Goal: Transaction & Acquisition: Purchase product/service

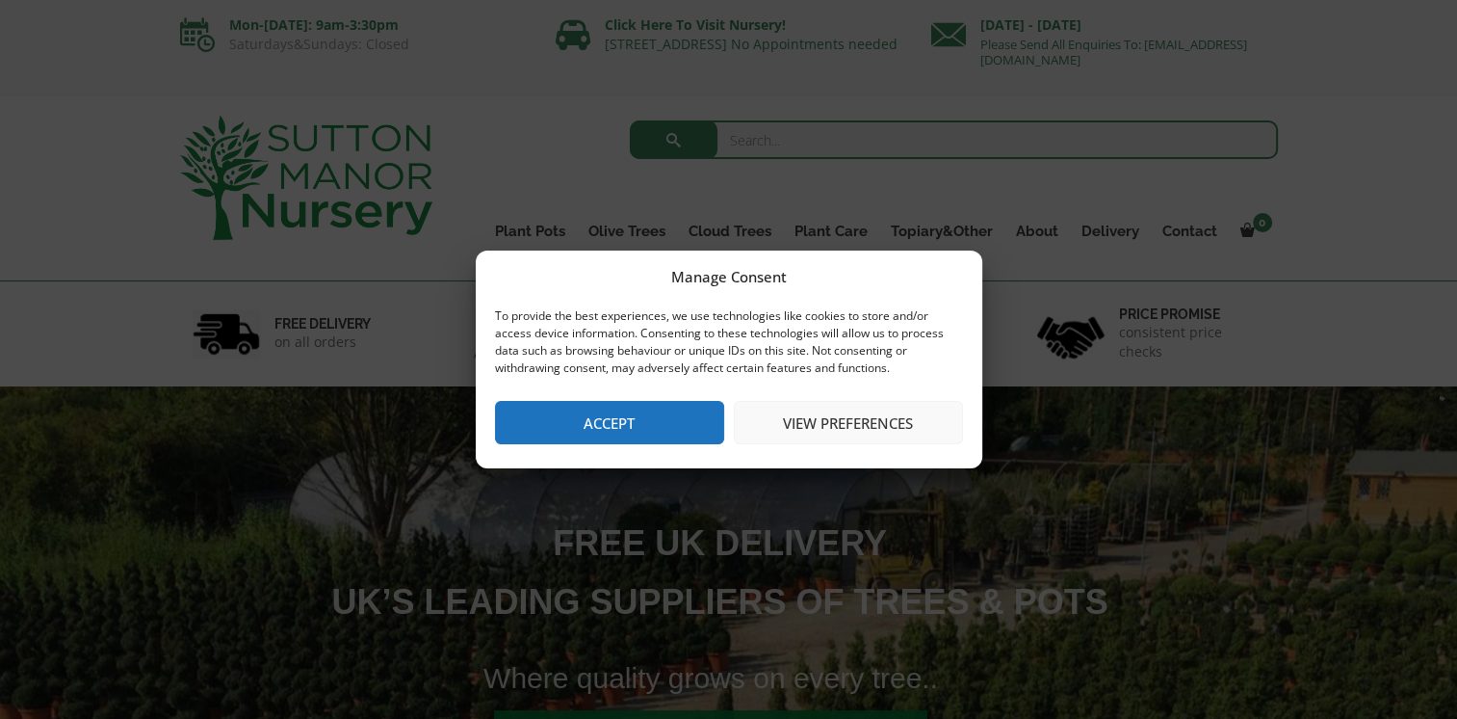
click at [564, 412] on button "Accept" at bounding box center [609, 422] width 229 height 43
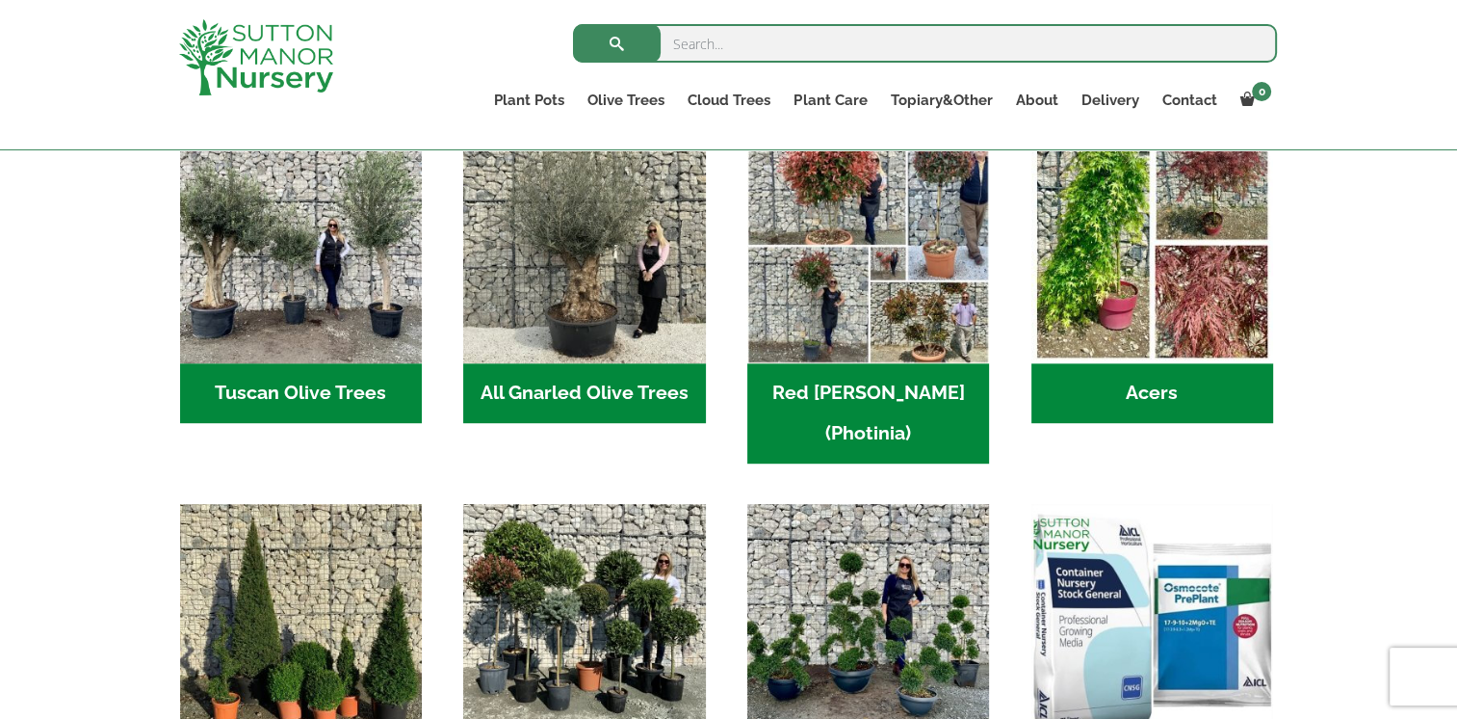
scroll to position [928, 0]
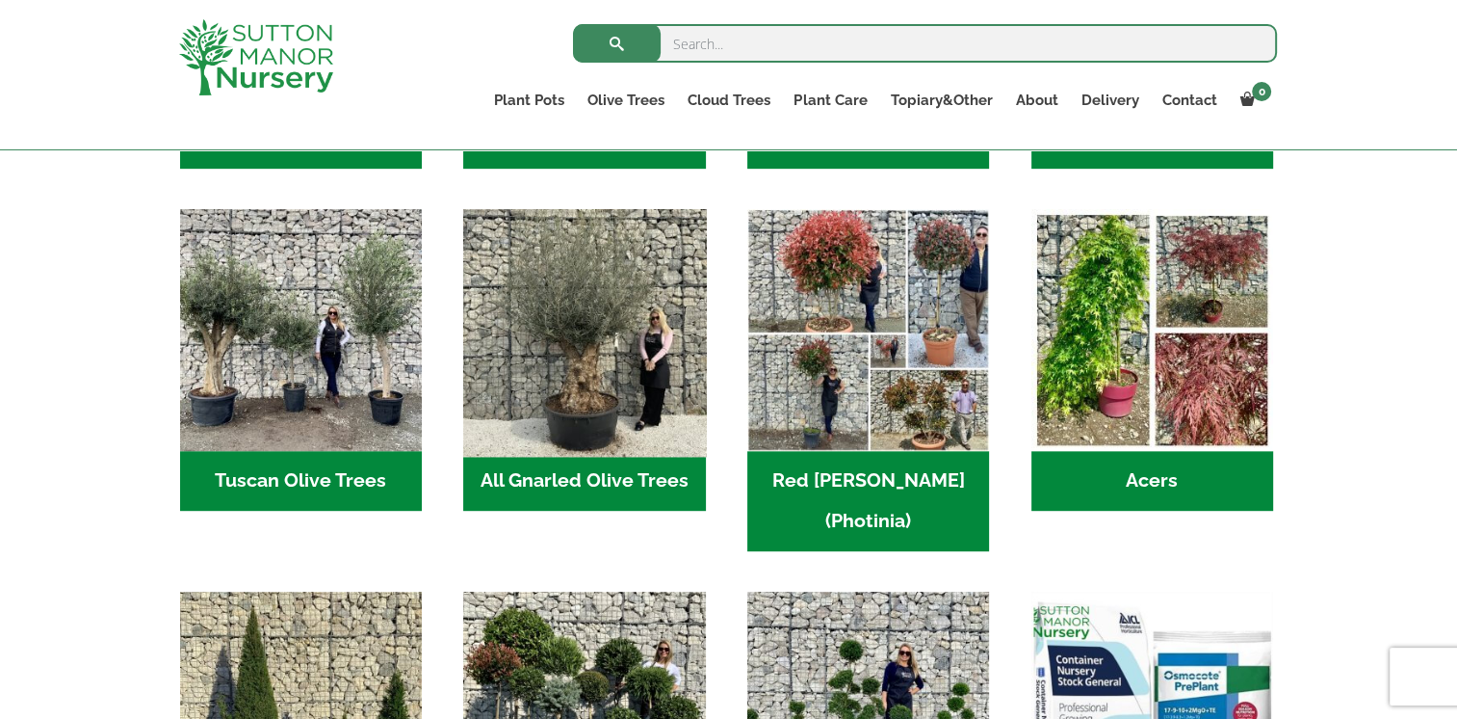
click at [678, 310] on img "Visit product category All Gnarled Olive Trees" at bounding box center [585, 330] width 254 height 254
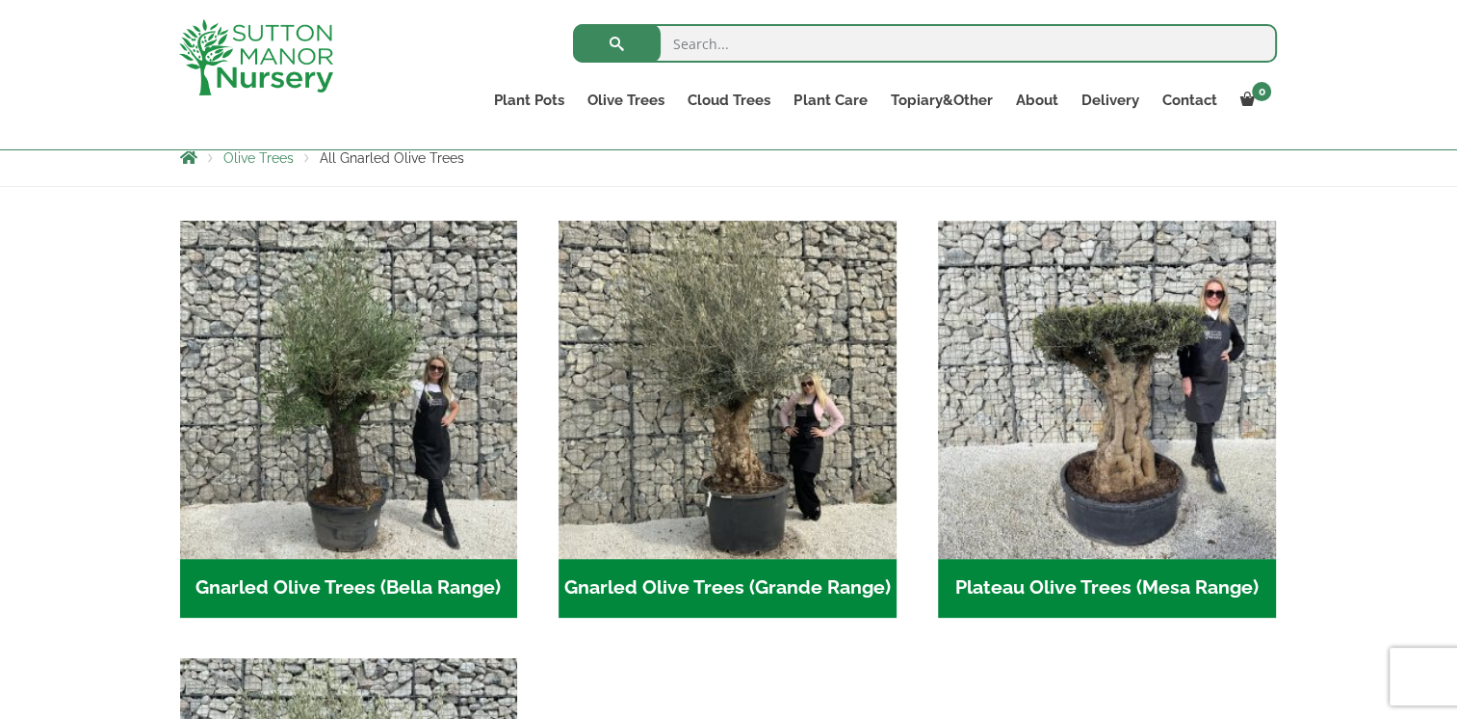
scroll to position [351, 0]
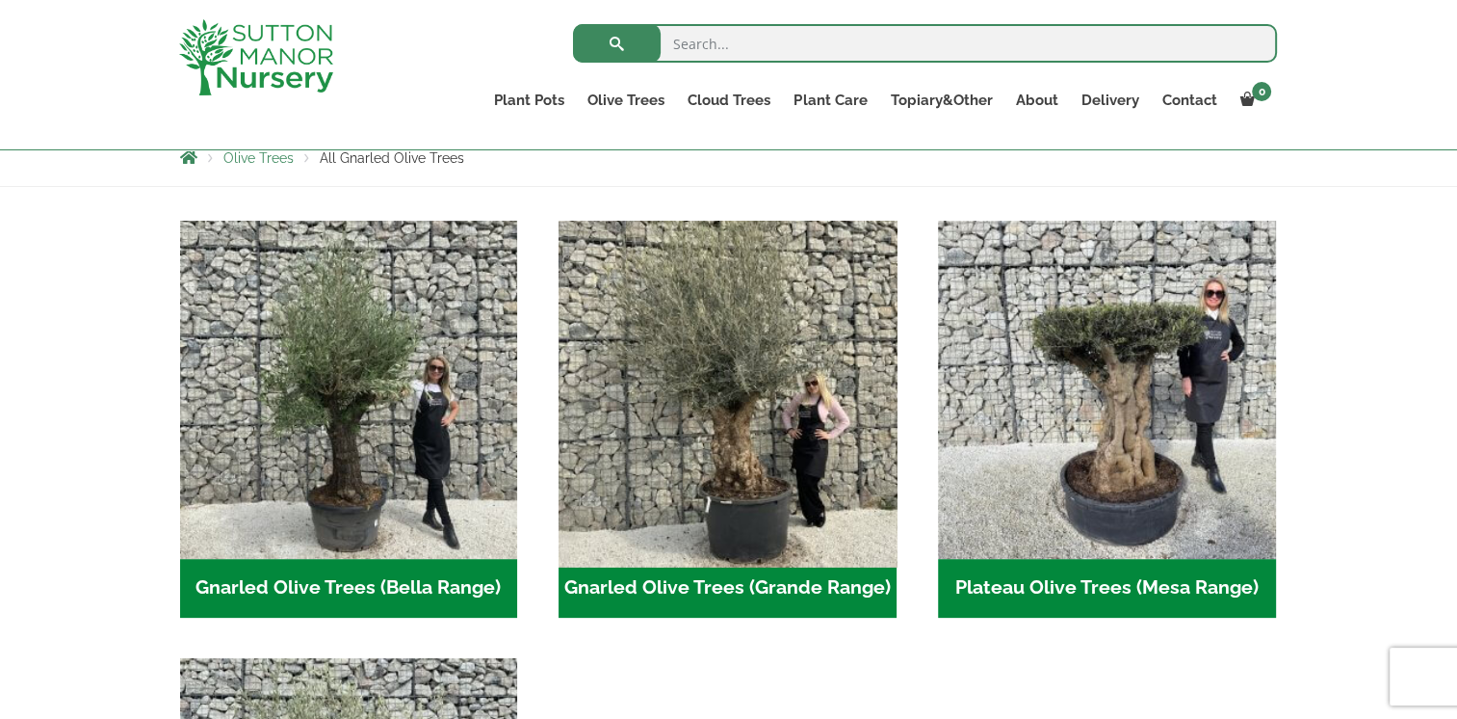
click at [807, 394] on img "Visit product category Gnarled Olive Trees (Grande Range)" at bounding box center [728, 389] width 354 height 354
click at [768, 380] on img "Visit product category Gnarled Olive Trees (Grande Range)" at bounding box center [728, 389] width 354 height 354
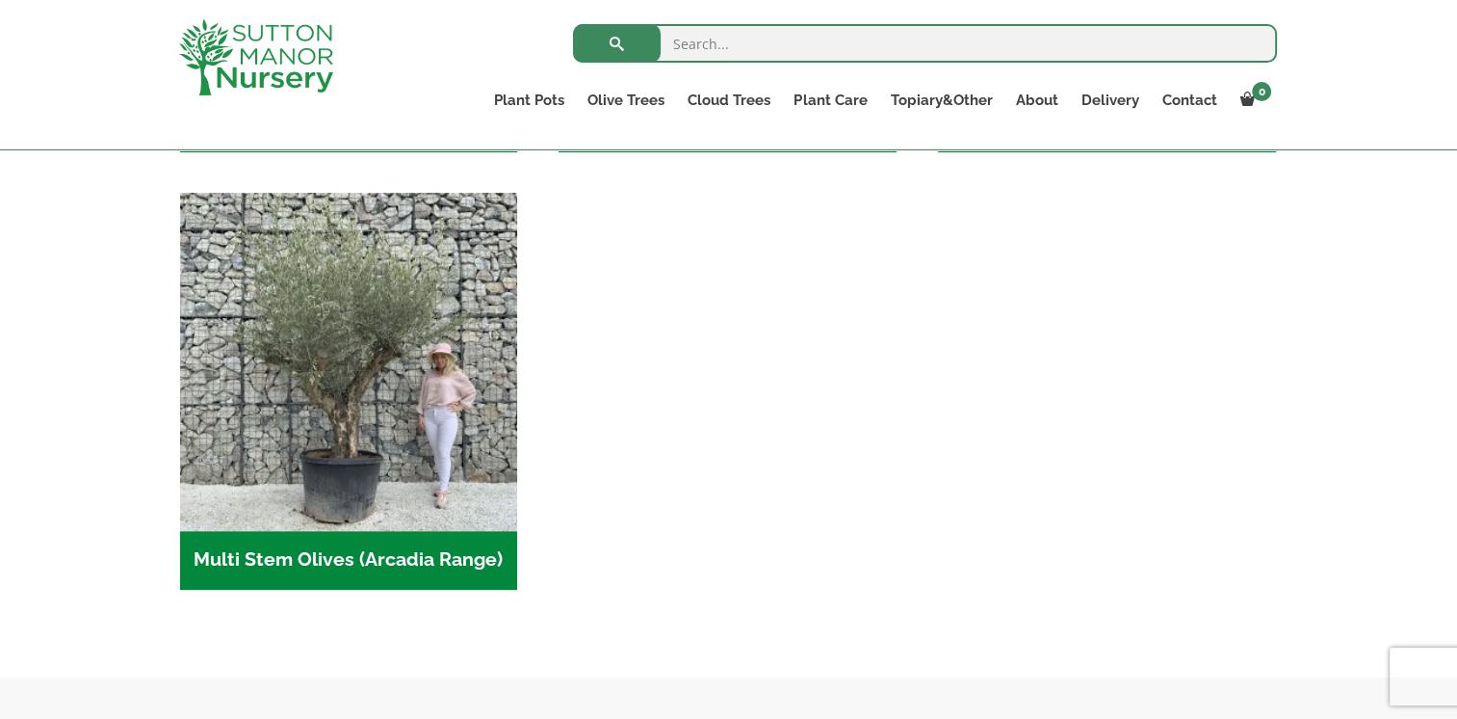
scroll to position [832, 0]
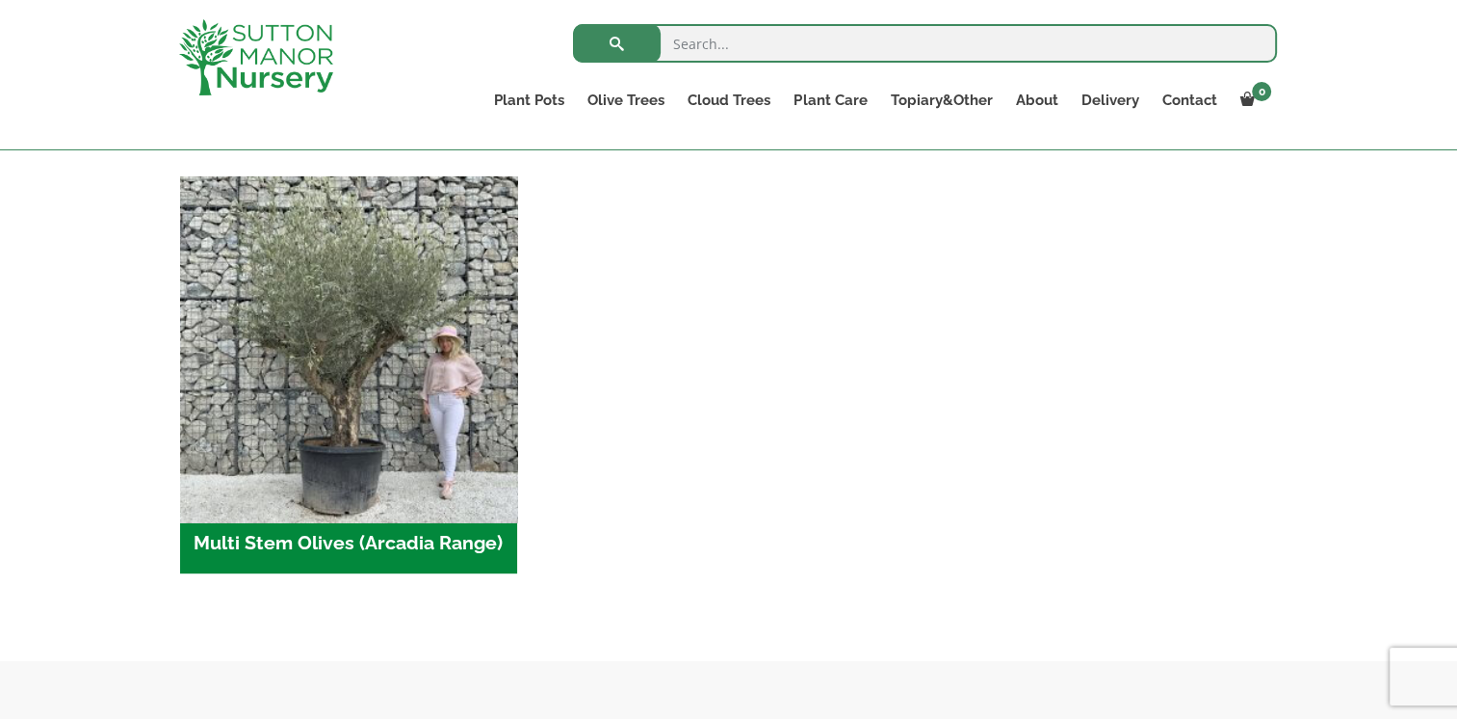
click at [425, 366] on img "Visit product category Multi Stem Olives (Arcadia Range)" at bounding box center [348, 345] width 354 height 354
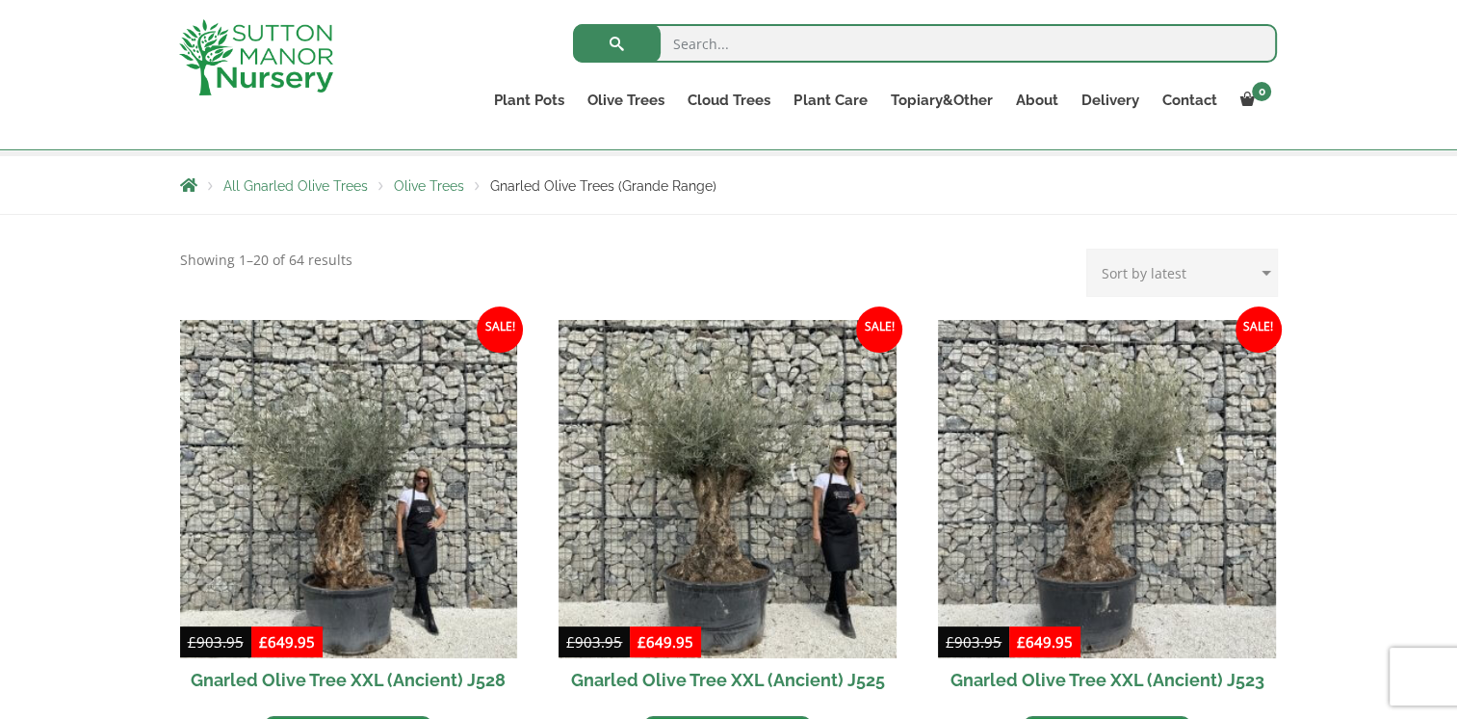
scroll to position [385, 0]
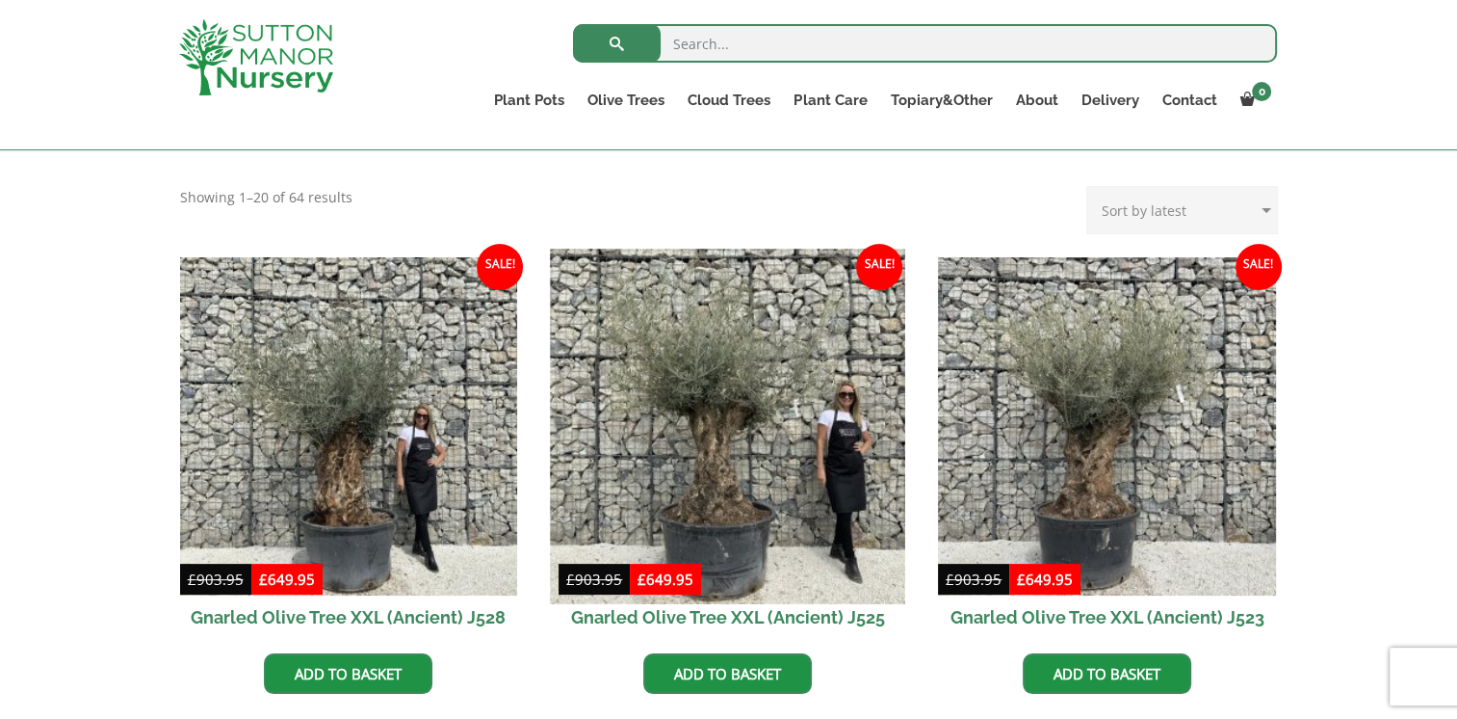
click at [807, 396] on img at bounding box center [728, 426] width 354 height 354
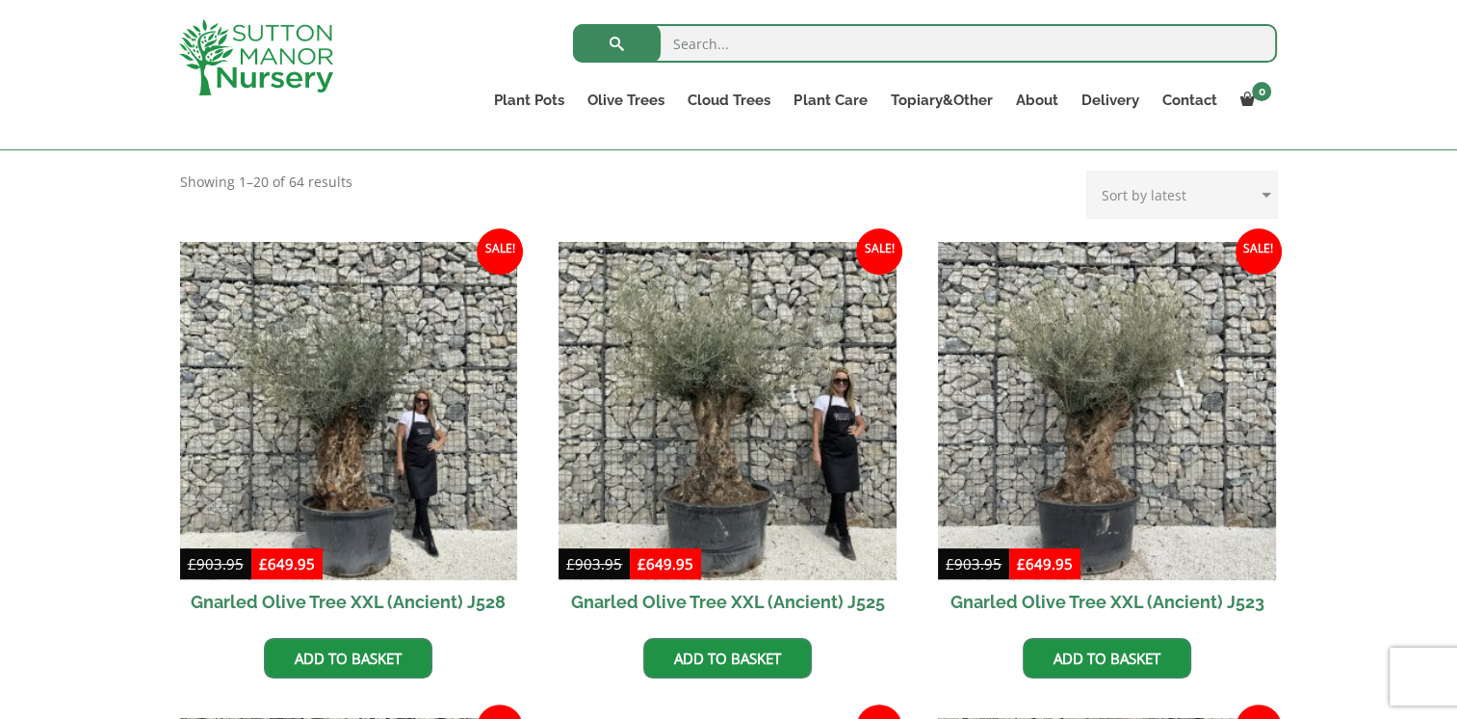
scroll to position [867, 0]
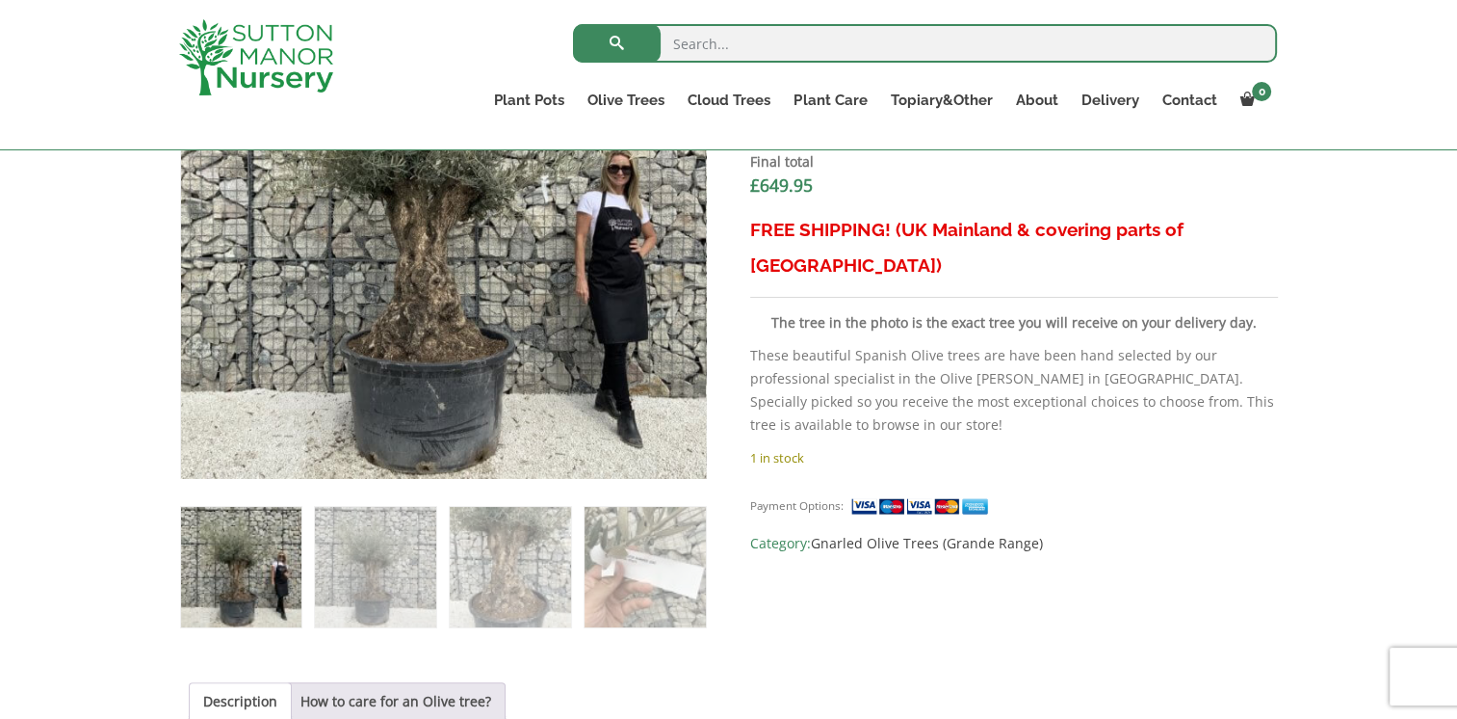
scroll to position [963, 0]
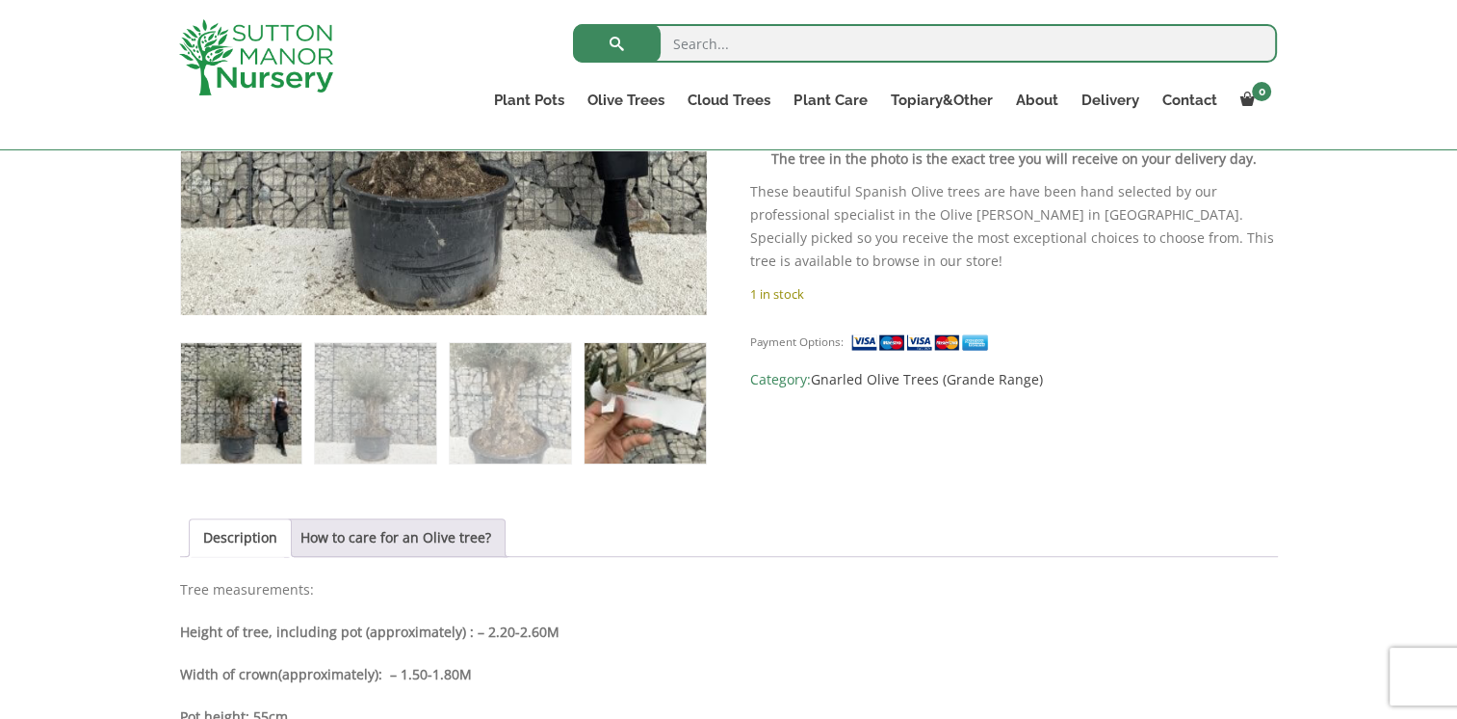
click at [609, 418] on img at bounding box center [645, 403] width 120 height 120
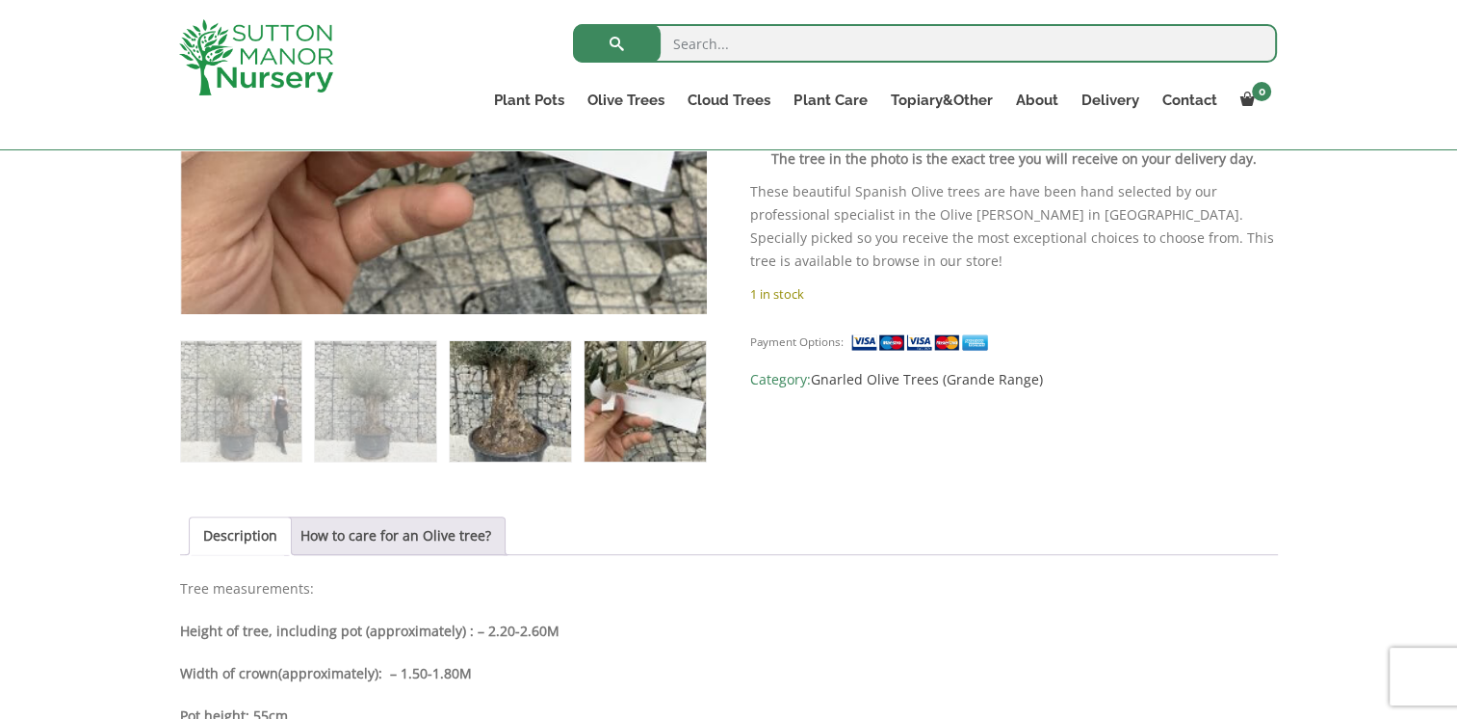
scroll to position [771, 0]
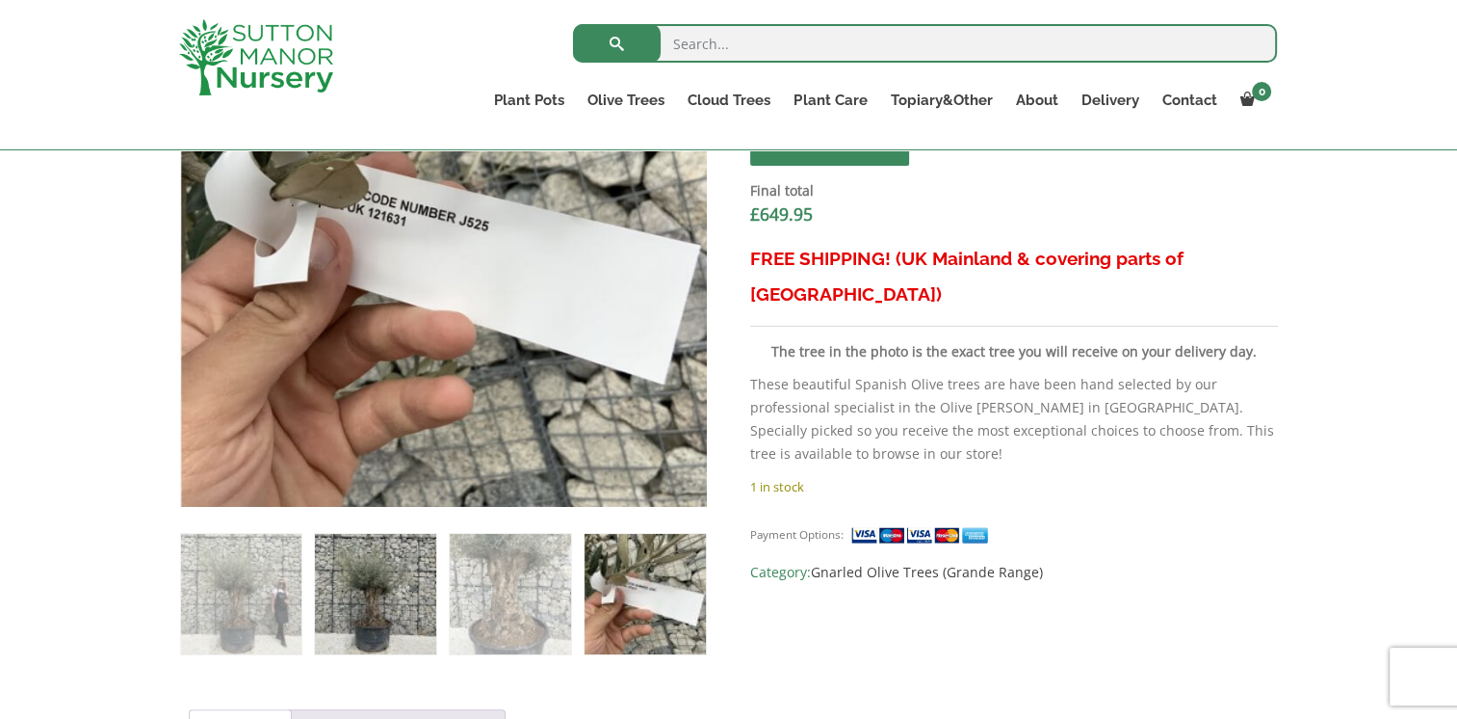
click at [403, 542] on img at bounding box center [375, 594] width 120 height 120
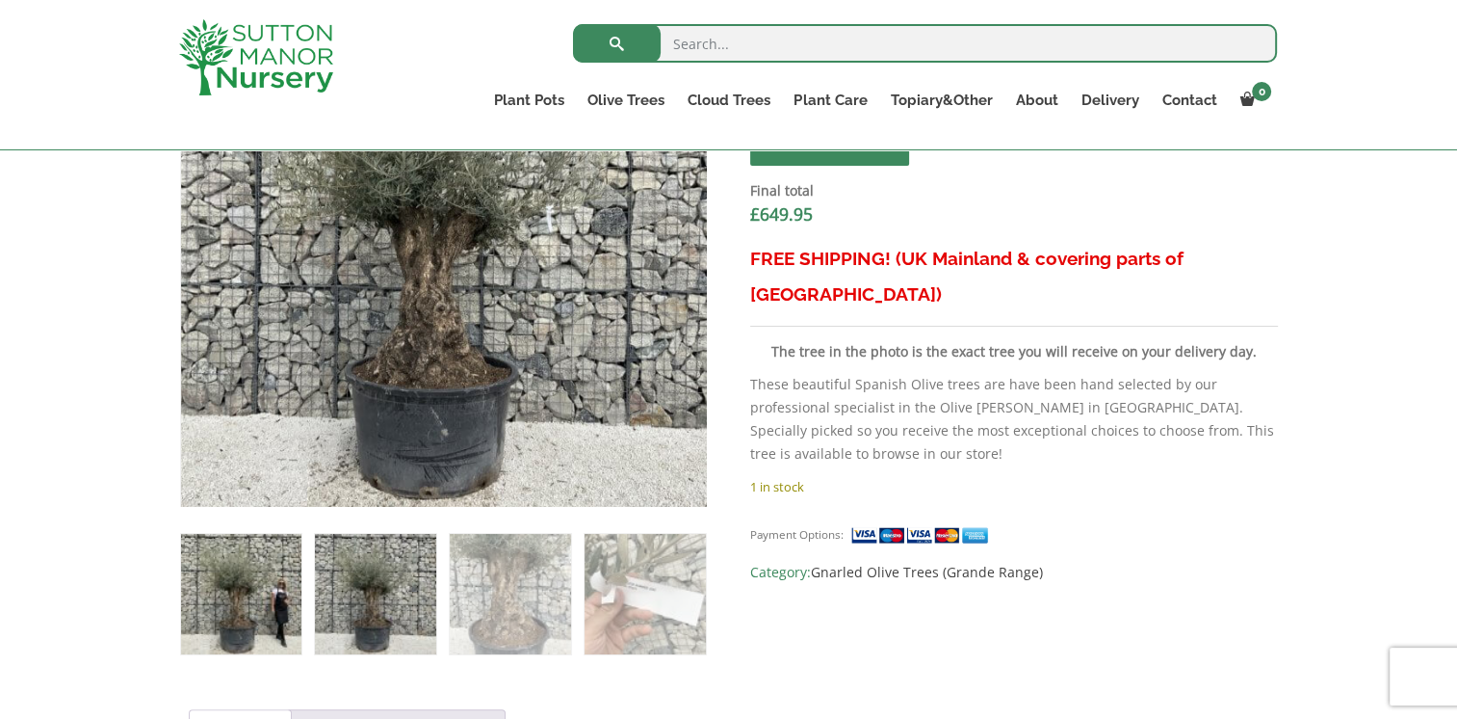
click at [285, 582] on img at bounding box center [241, 594] width 120 height 120
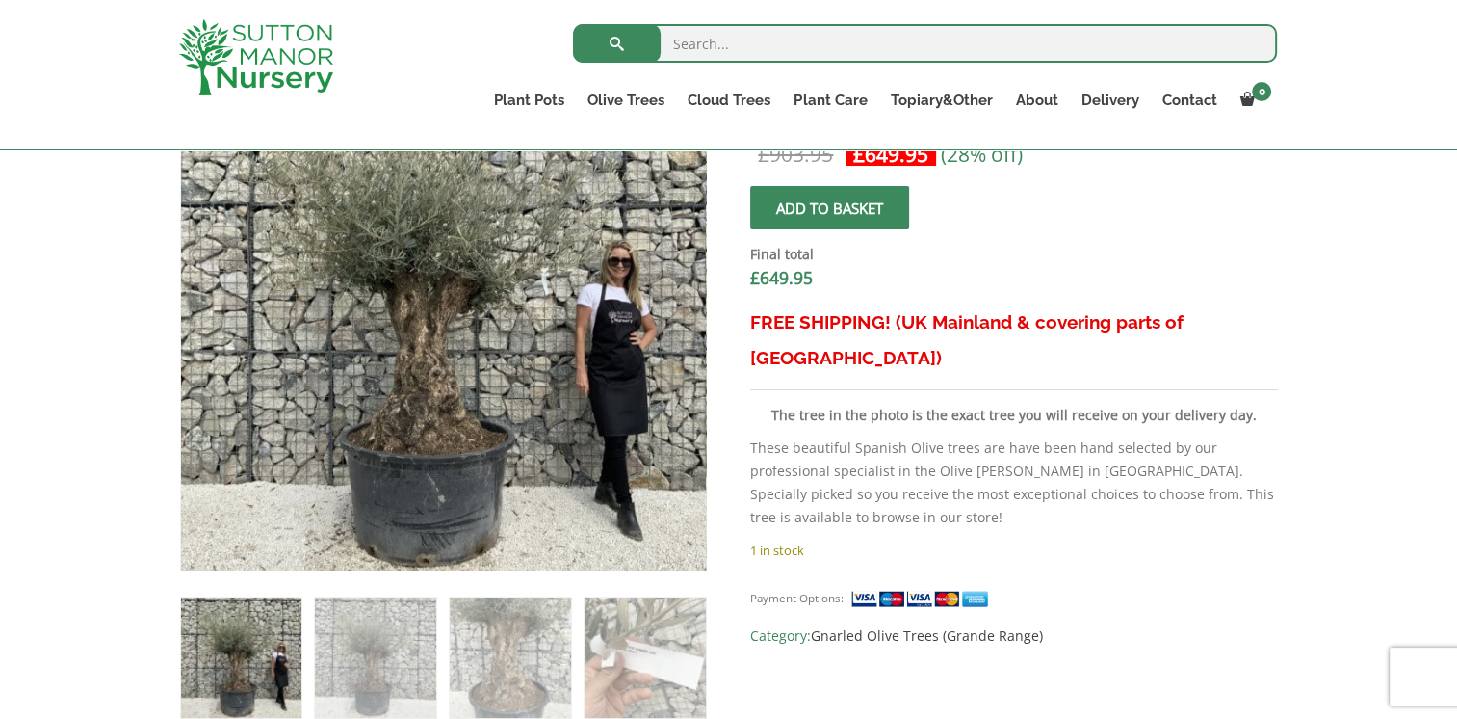
scroll to position [674, 0]
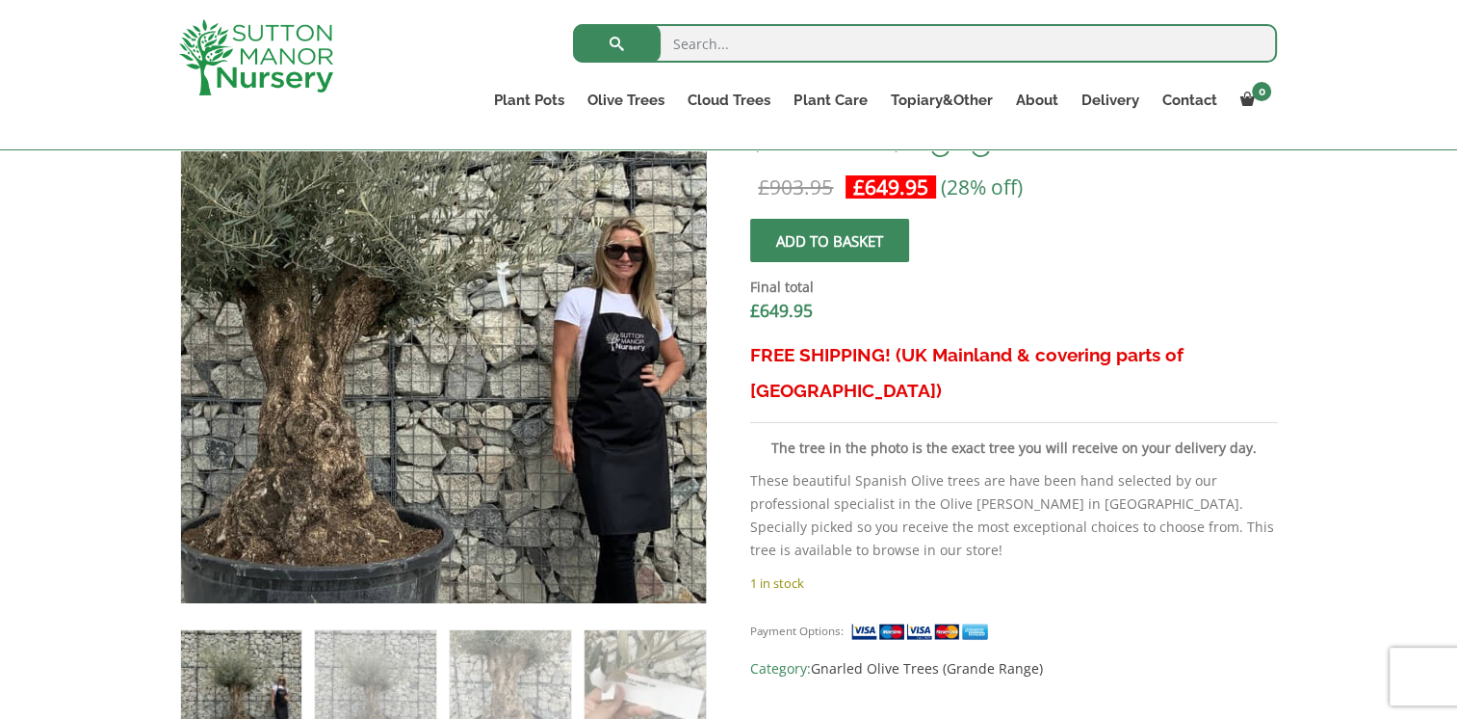
click at [613, 362] on img at bounding box center [337, 327] width 853 height 853
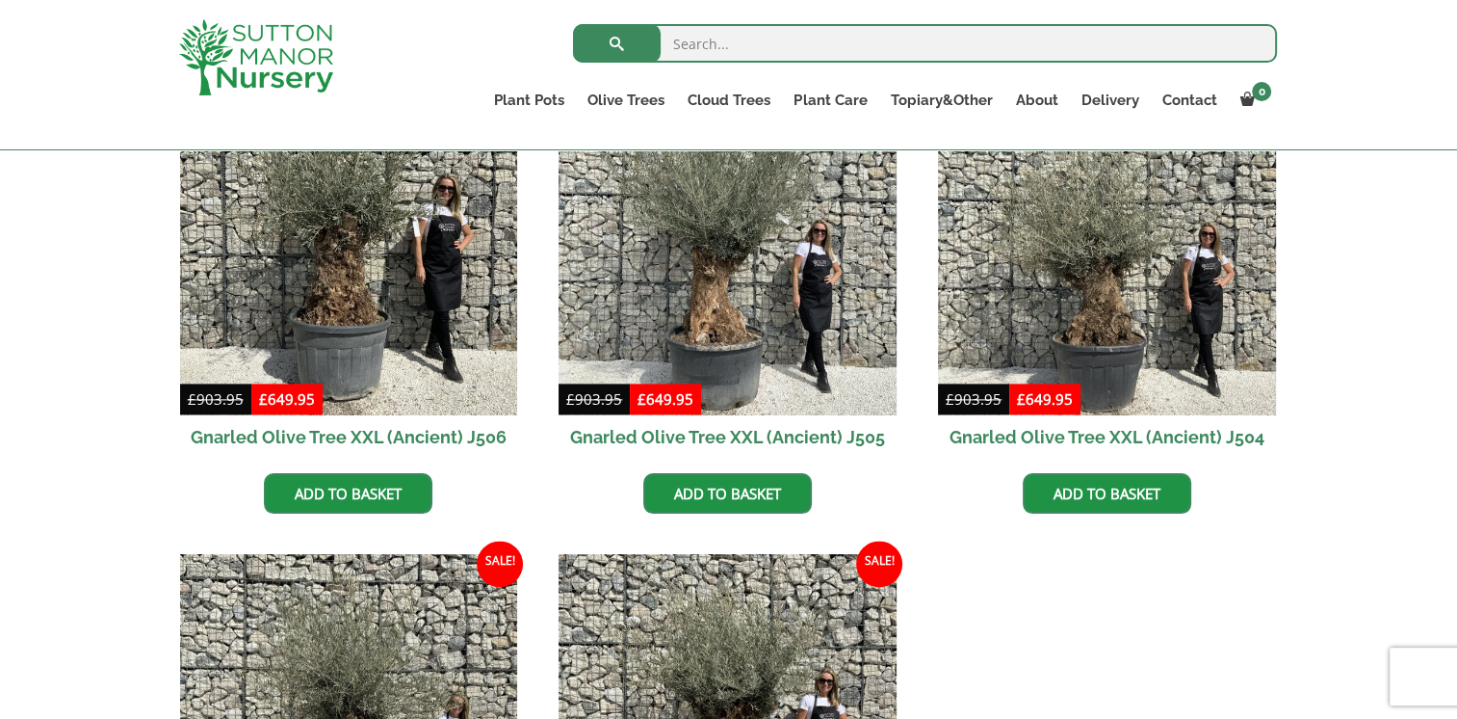
scroll to position [2951, 0]
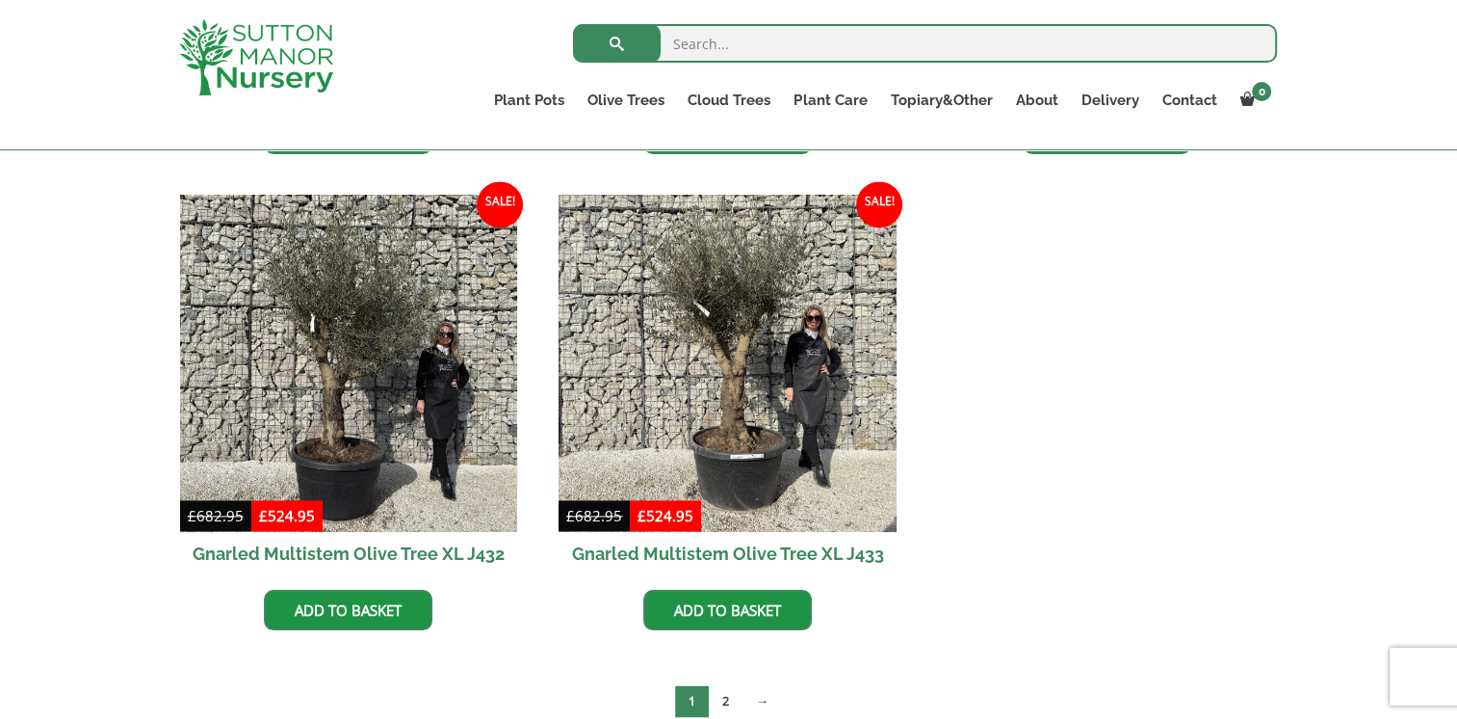
scroll to position [3082, 0]
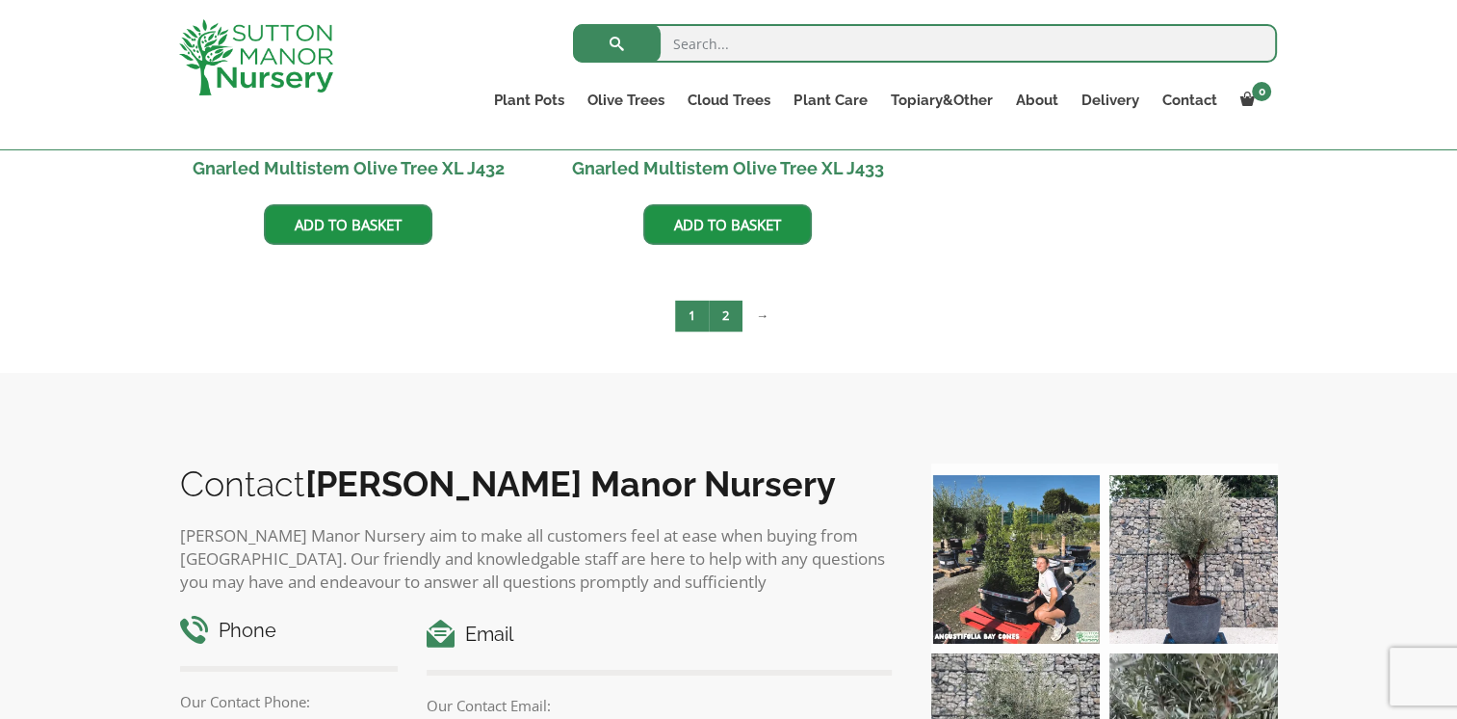
click at [732, 318] on link "2" at bounding box center [726, 316] width 34 height 32
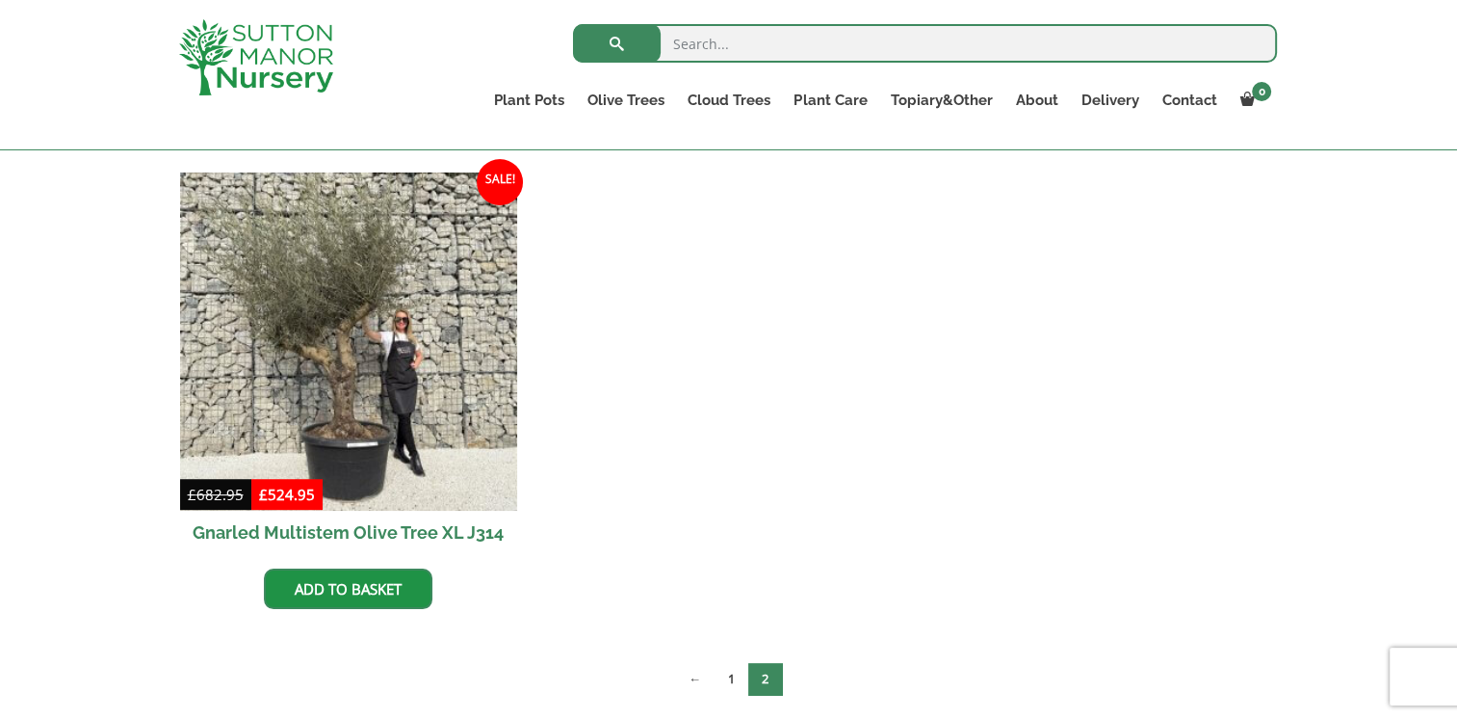
scroll to position [482, 0]
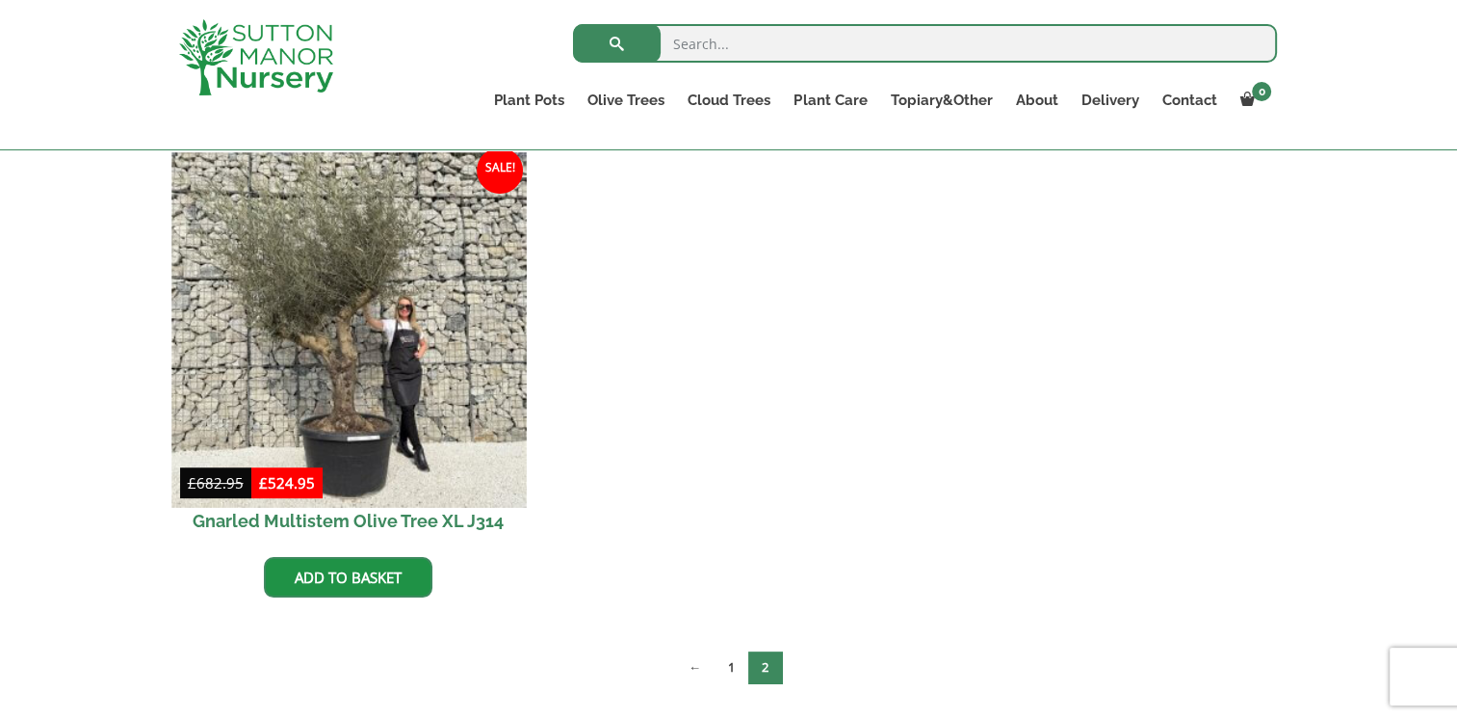
click at [312, 368] on img at bounding box center [348, 329] width 354 height 354
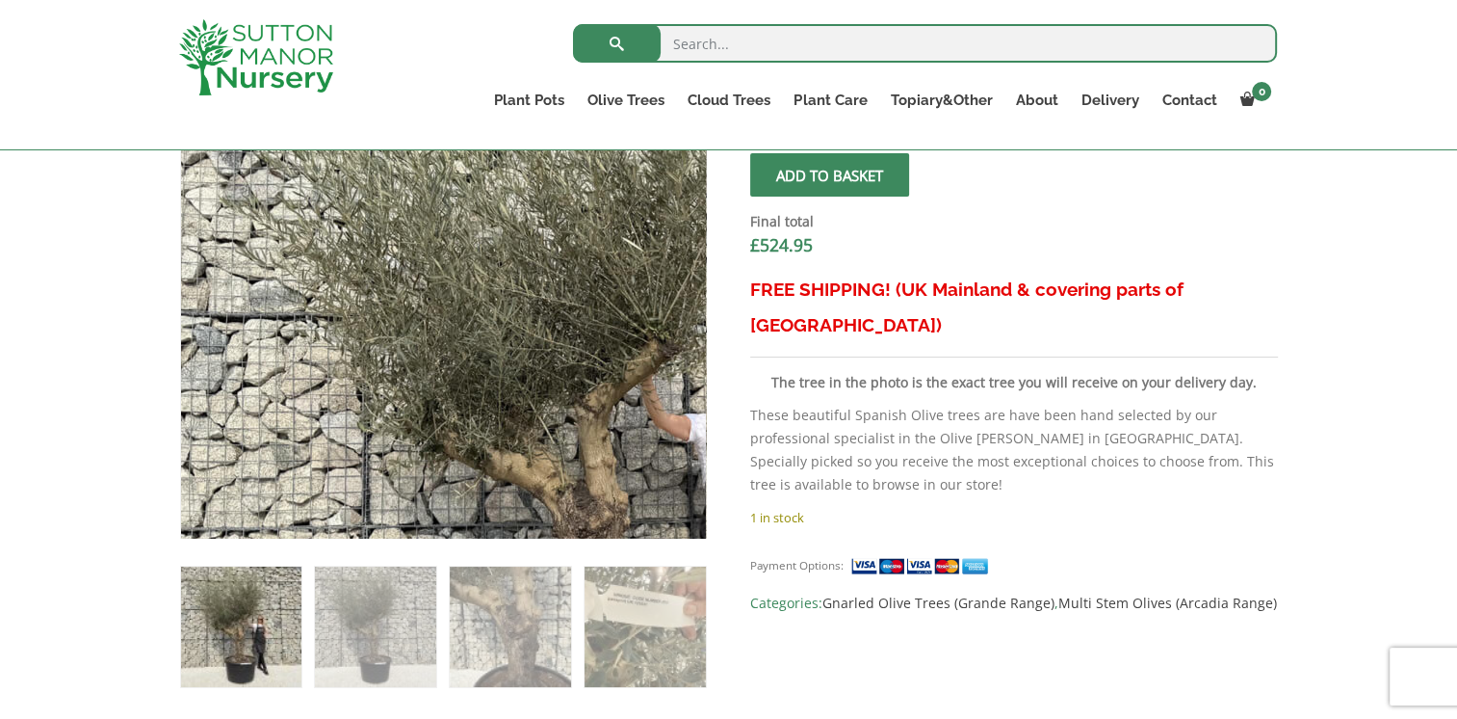
scroll to position [771, 0]
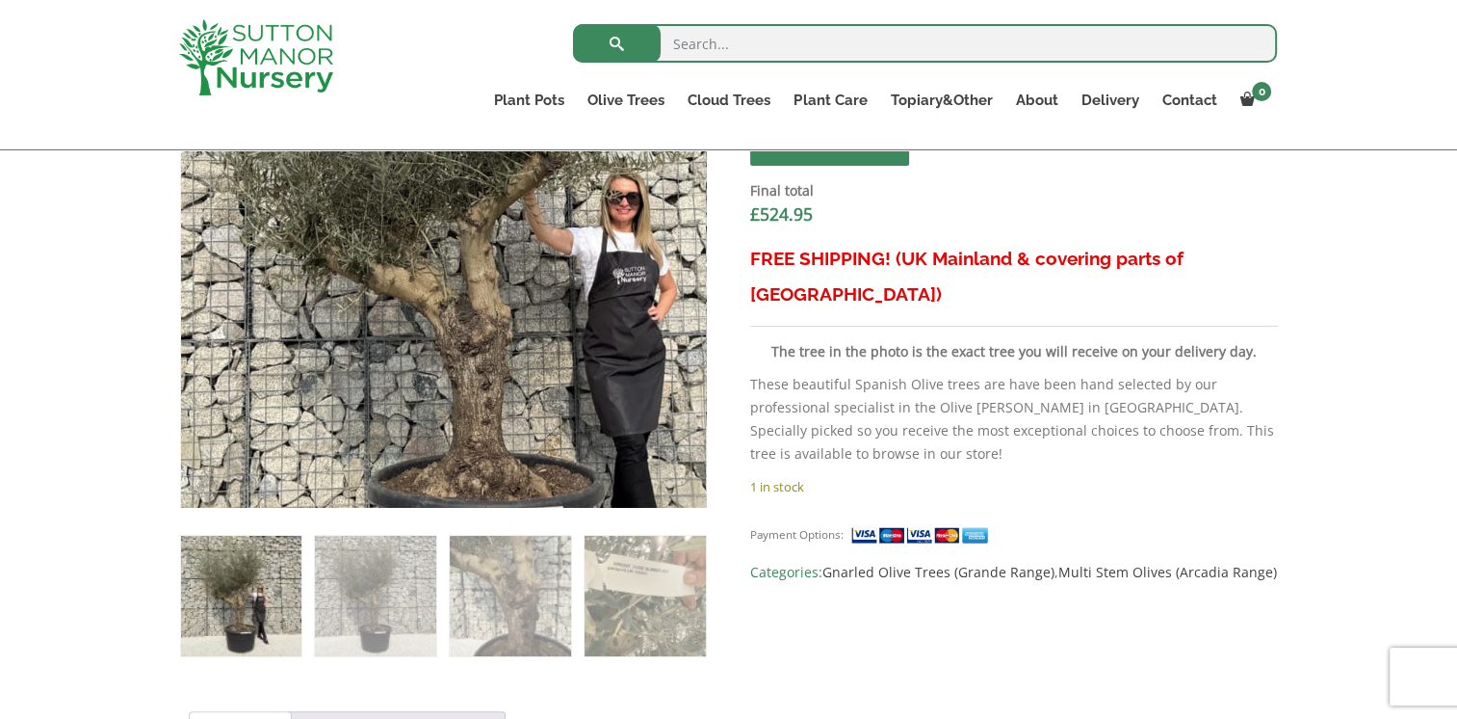
click at [368, 231] on img at bounding box center [490, 253] width 853 height 853
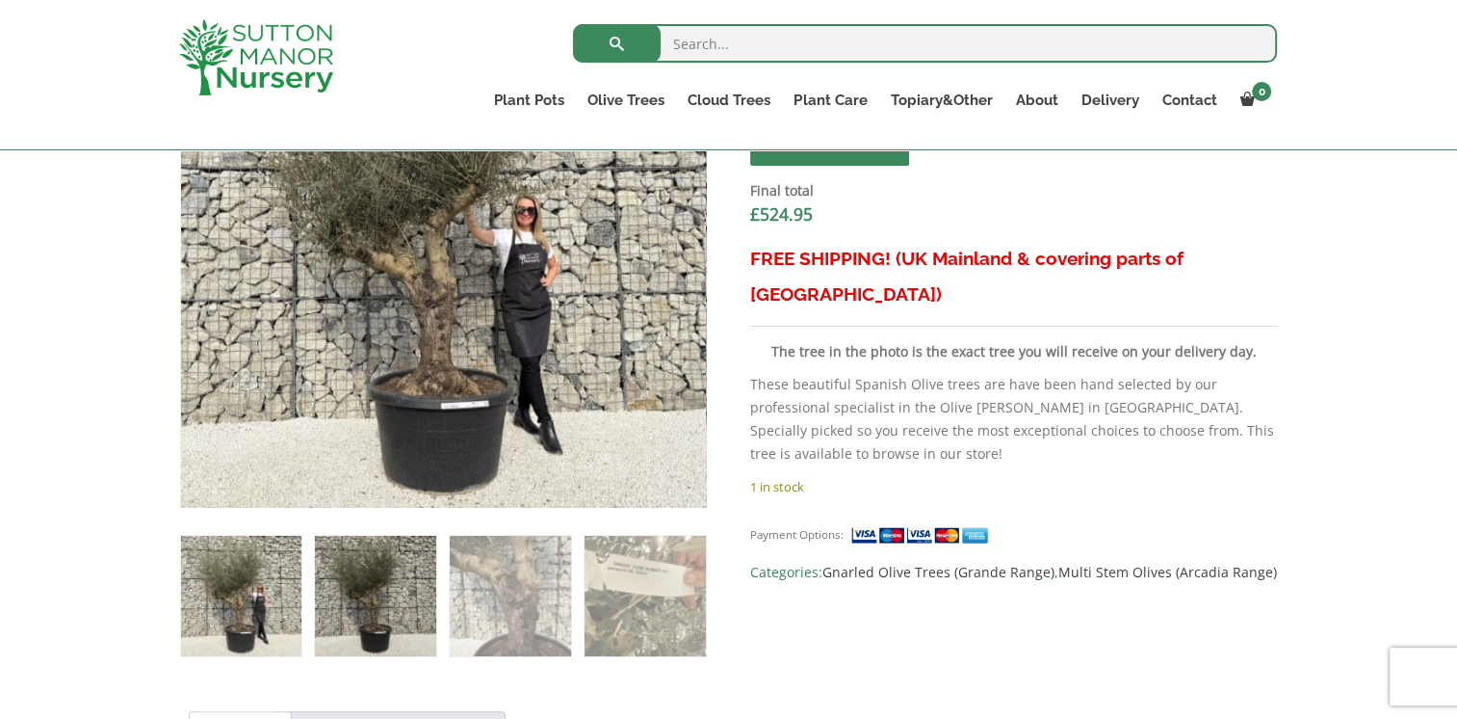
click at [364, 604] on img at bounding box center [375, 596] width 120 height 120
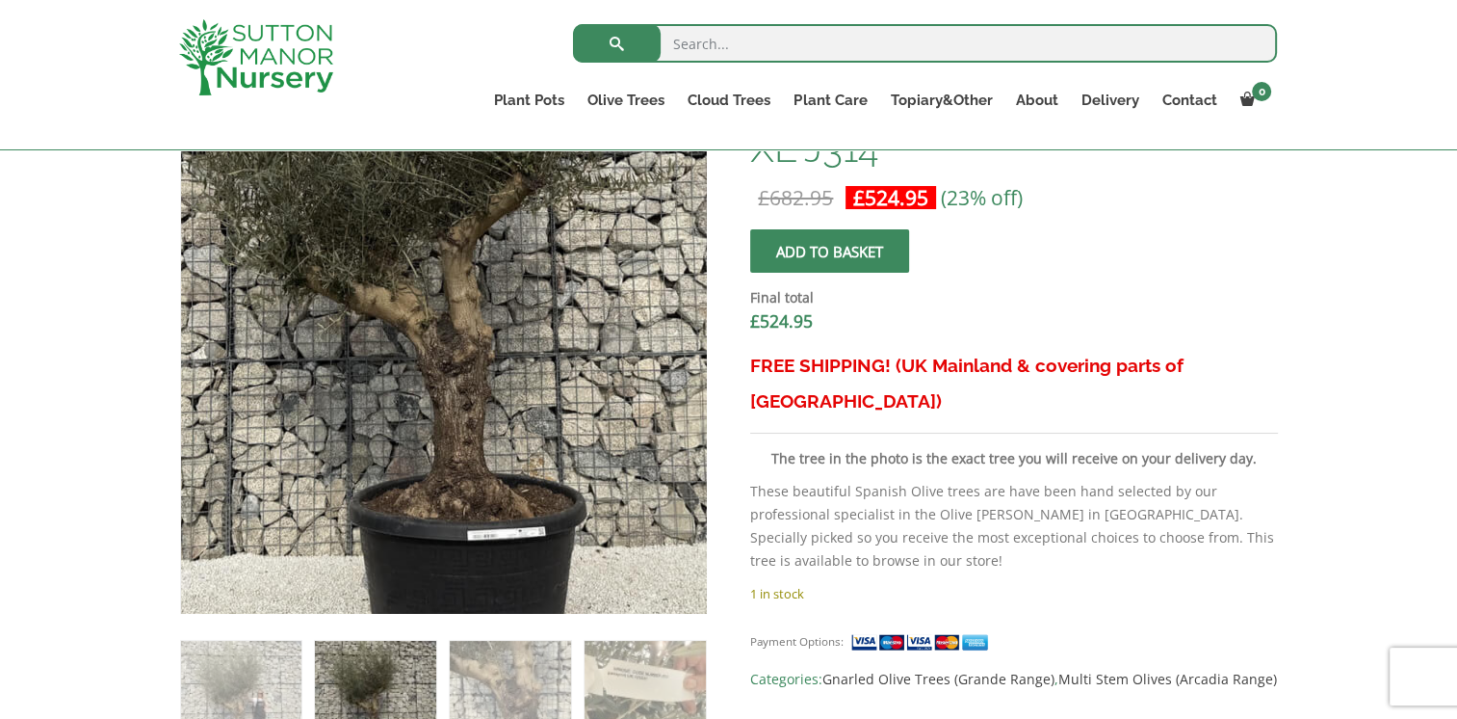
scroll to position [482, 0]
